Goal: Navigation & Orientation: Find specific page/section

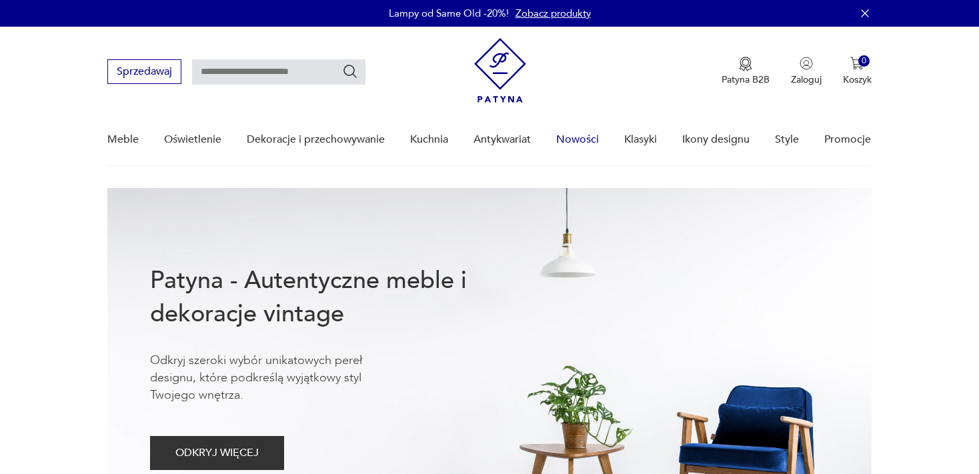
click at [583, 135] on link "Nowości" at bounding box center [577, 139] width 43 height 51
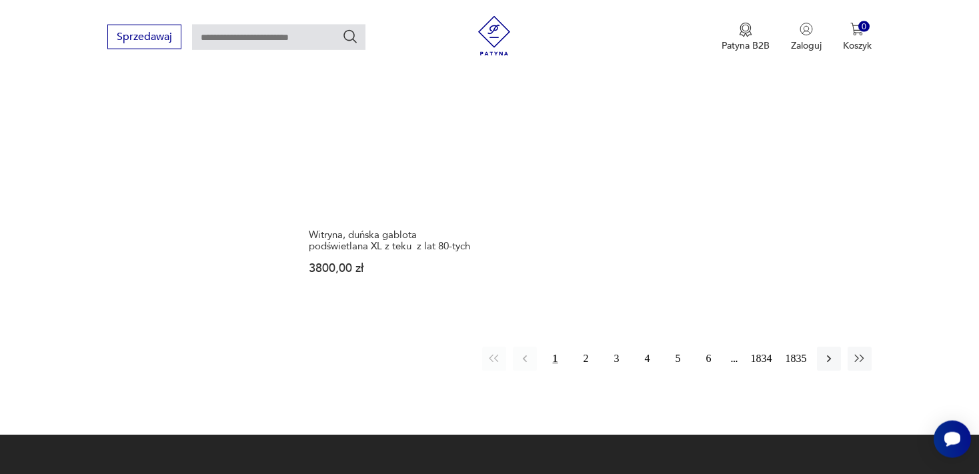
scroll to position [1809, 0]
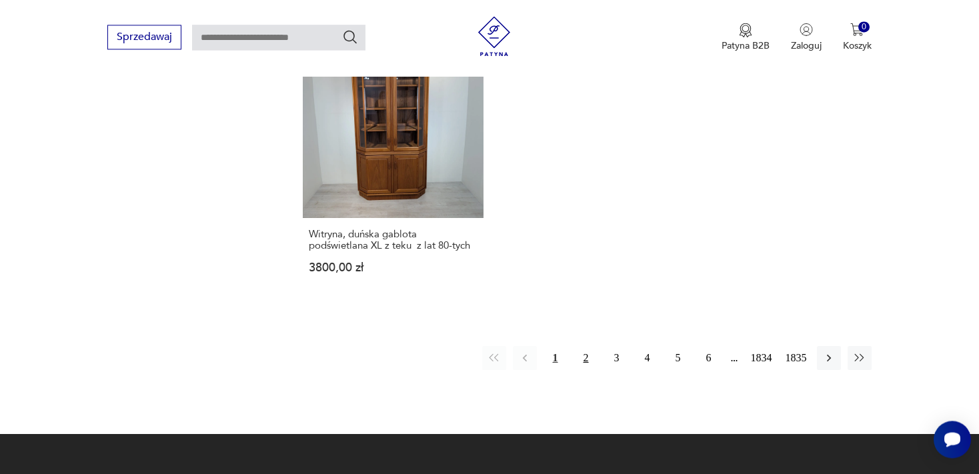
click at [584, 346] on button "2" at bounding box center [586, 358] width 24 height 24
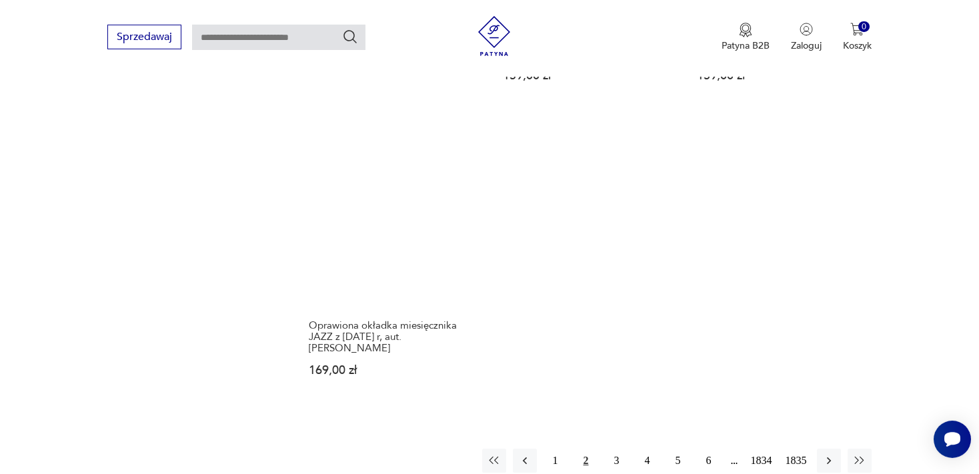
scroll to position [1781, 0]
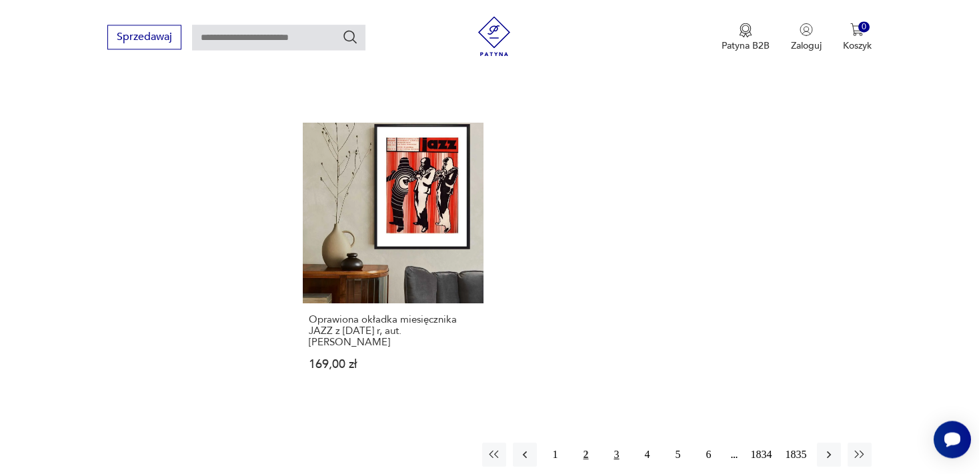
click at [615, 443] on button "3" at bounding box center [617, 455] width 24 height 24
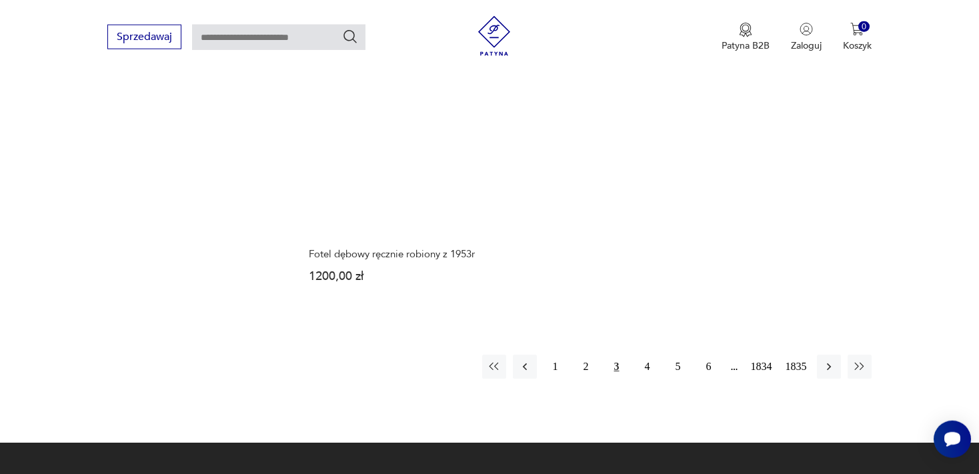
scroll to position [1793, 0]
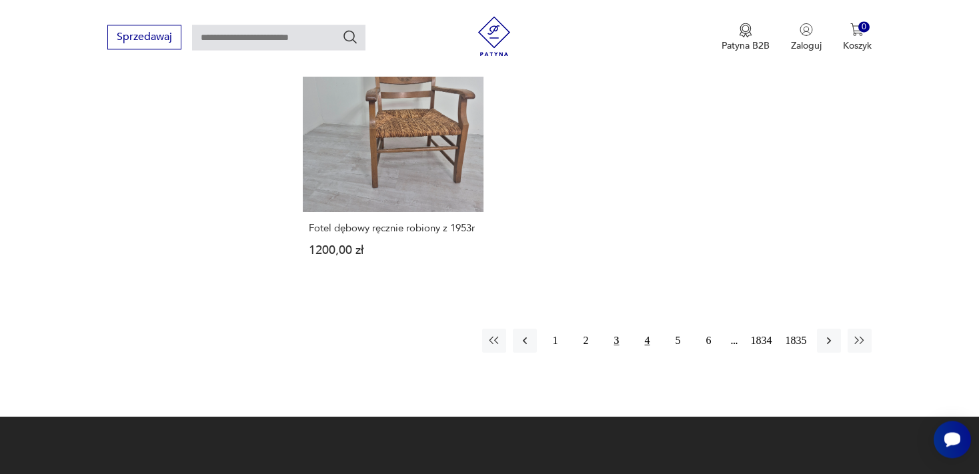
click at [647, 349] on button "4" at bounding box center [648, 341] width 24 height 24
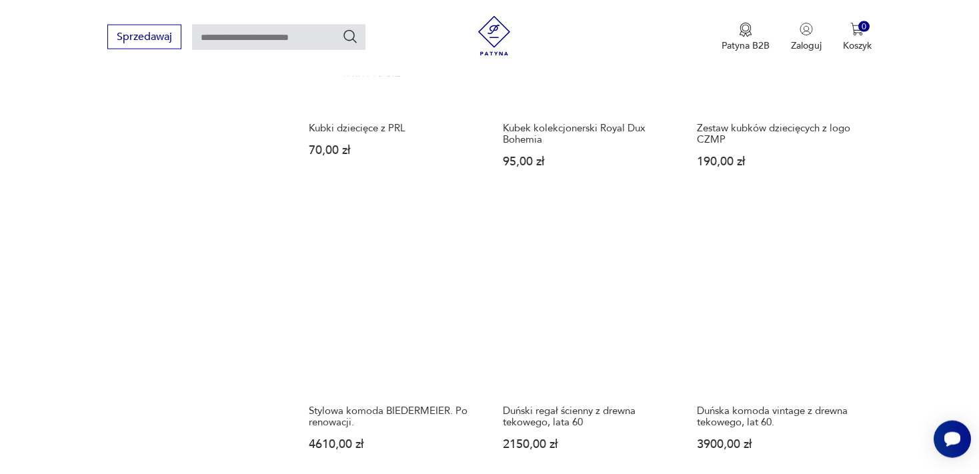
scroll to position [1393, 0]
